Goal: Transaction & Acquisition: Purchase product/service

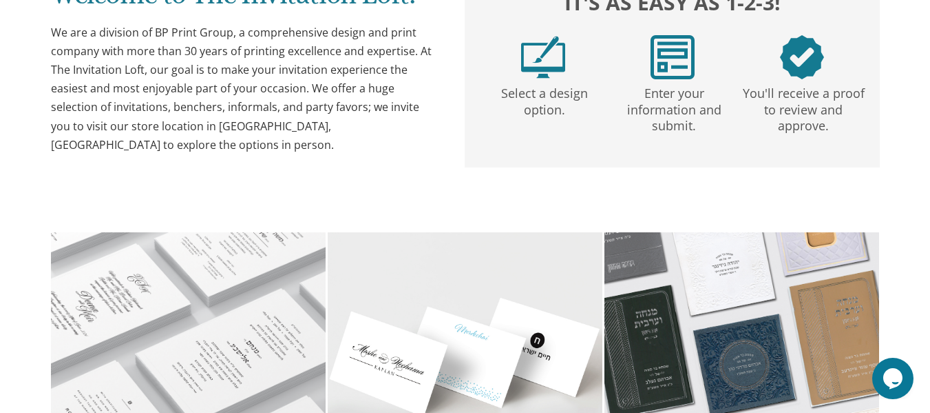
scroll to position [902, 0]
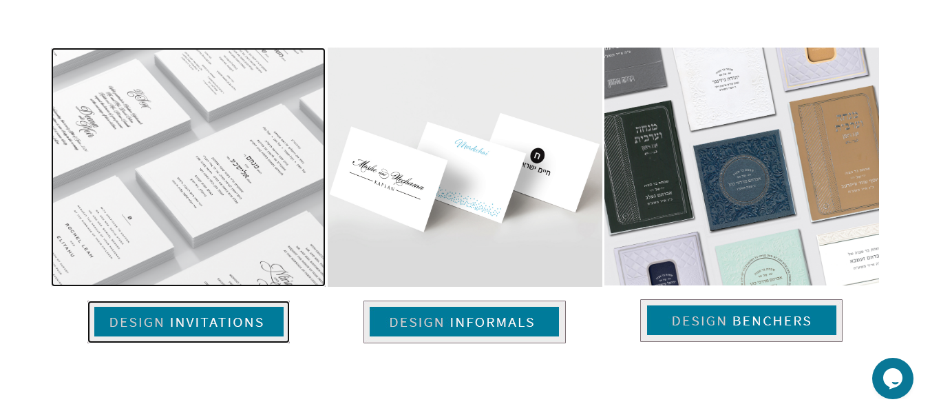
drag, startPoint x: 247, startPoint y: 208, endPoint x: 212, endPoint y: 315, distance: 112.4
click at [247, 208] on img at bounding box center [188, 167] width 275 height 238
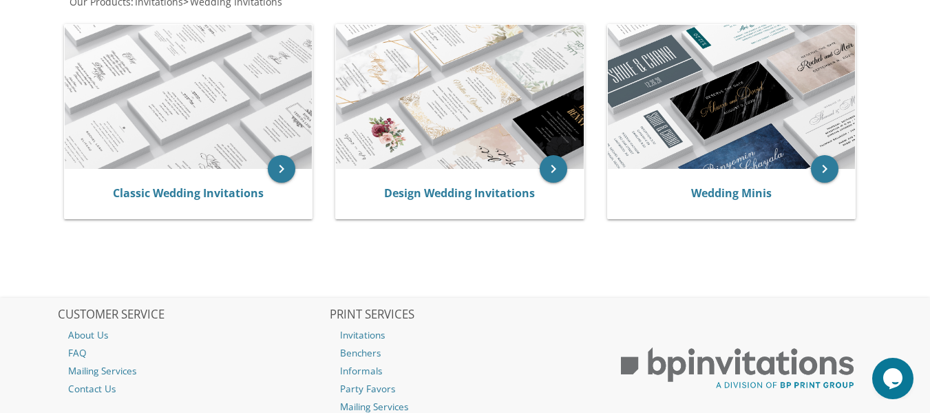
scroll to position [293, 0]
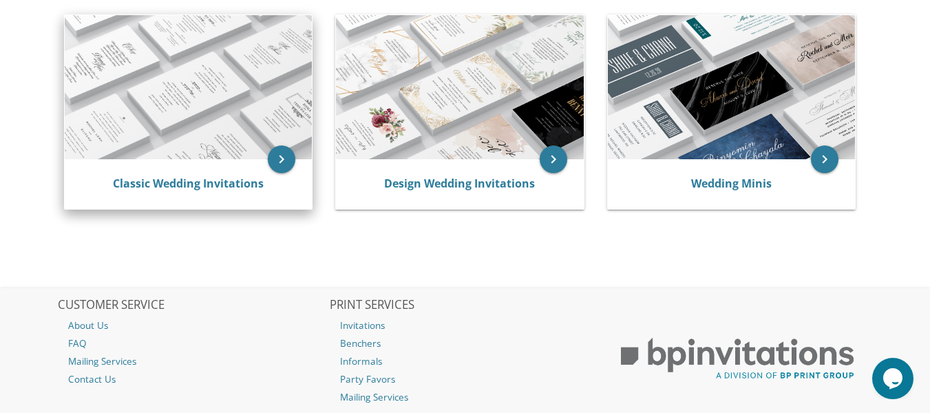
click at [220, 28] on img at bounding box center [188, 87] width 247 height 145
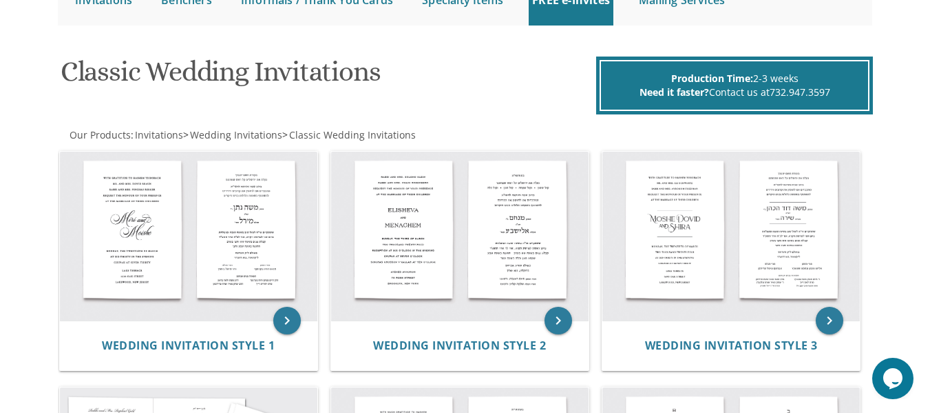
scroll to position [272, 0]
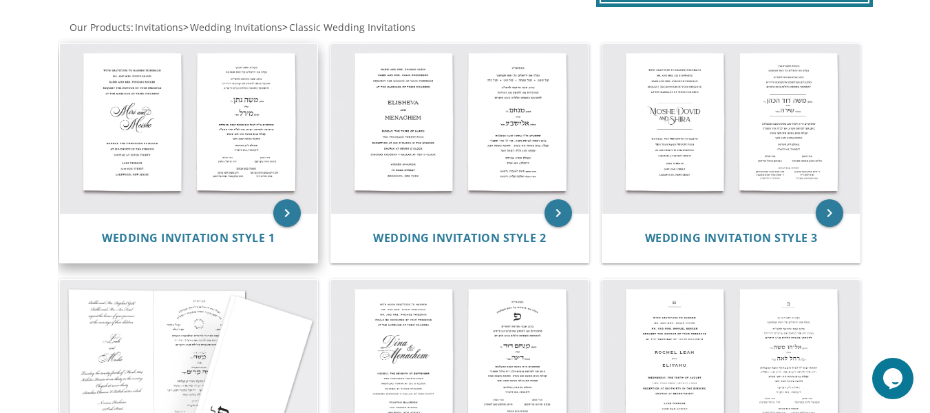
click at [207, 141] on img at bounding box center [189, 128] width 258 height 169
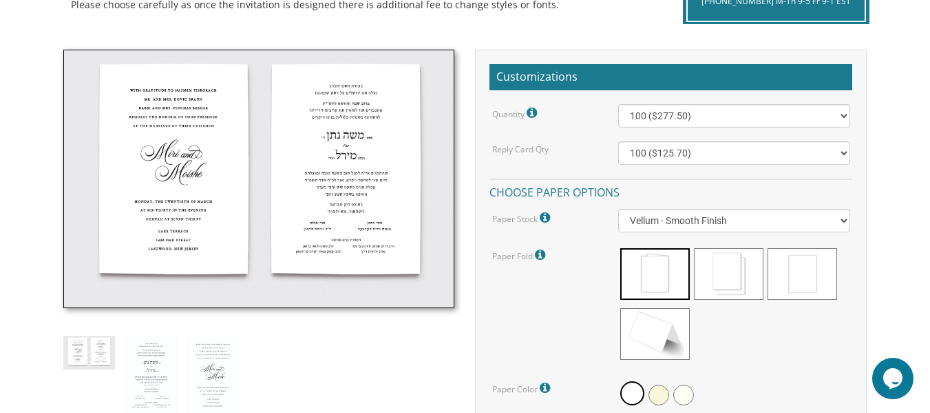
scroll to position [450, 0]
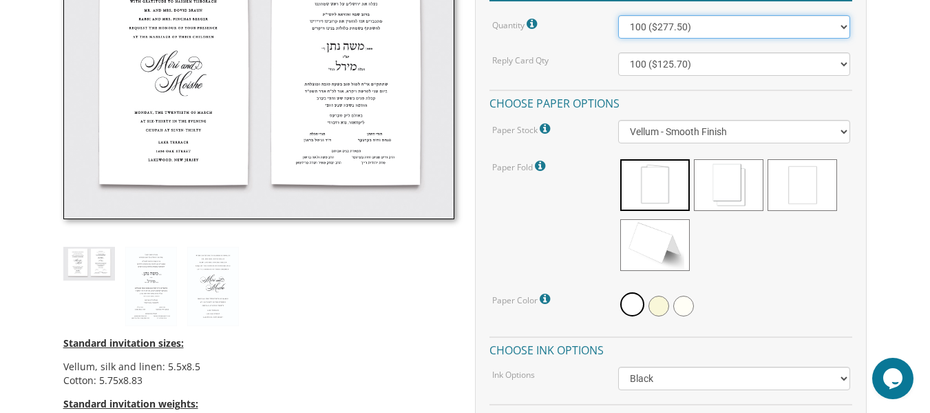
click at [822, 29] on select "100 ($277.50) 200 ($330.45) 300 ($380.65) 400 ($432.70) 500 ($482.10) 600 ($534…" at bounding box center [733, 26] width 231 height 23
